Goal: Communication & Community: Answer question/provide support

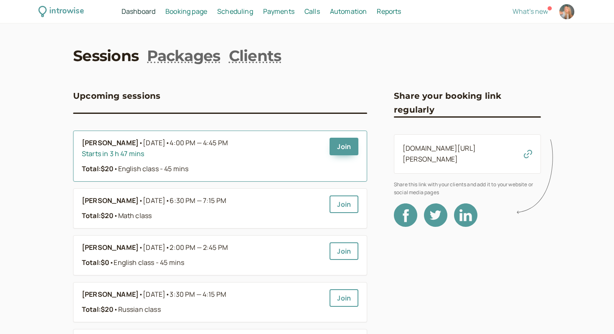
click at [108, 143] on b "[PERSON_NAME]" at bounding box center [110, 143] width 57 height 11
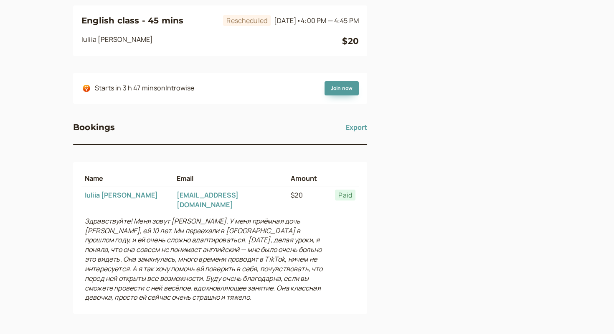
scroll to position [84, 0]
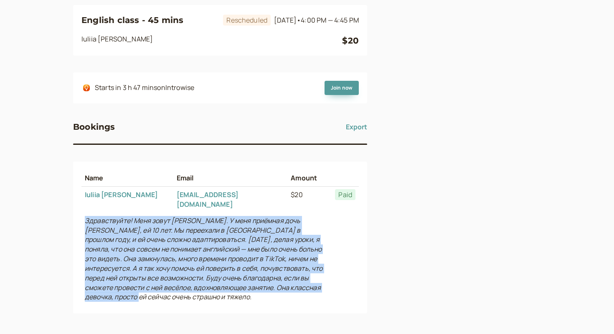
drag, startPoint x: 152, startPoint y: 291, endPoint x: 83, endPoint y: 213, distance: 104.3
click at [83, 213] on td "Здравствуйте! Меня зовут [PERSON_NAME]. У меня приёмная дочь [PERSON_NAME], ей …" at bounding box center [207, 258] width 250 height 93
copy icon "Здравствуйте! Меня зовут [PERSON_NAME]. У меня приёмная дочь [PERSON_NAME], ей …"
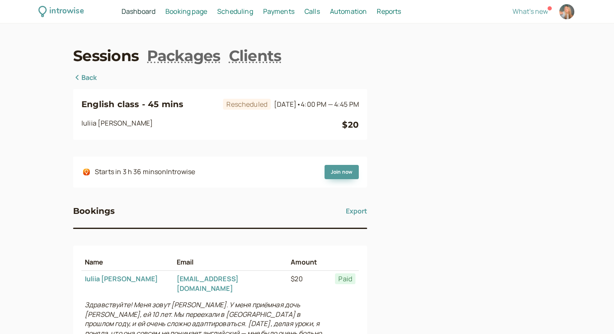
click at [84, 72] on div "Sessions Packages Clients Back English class - 45 mins Rescheduled [DATE] • 4:0…" at bounding box center [307, 259] width 468 height 428
click at [88, 81] on link "Back" at bounding box center [85, 77] width 24 height 11
